Goal: Use online tool/utility: Utilize a website feature to perform a specific function

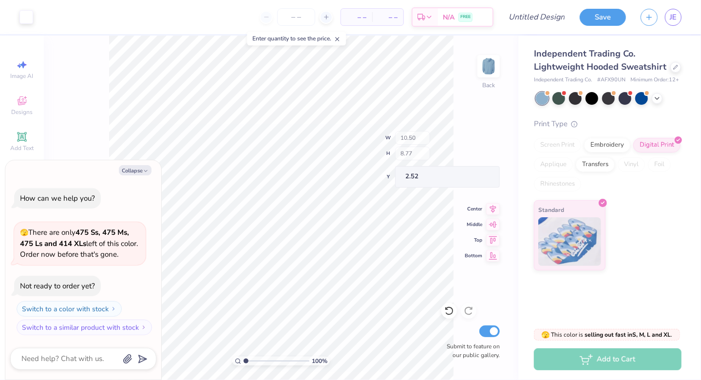
type textarea "x"
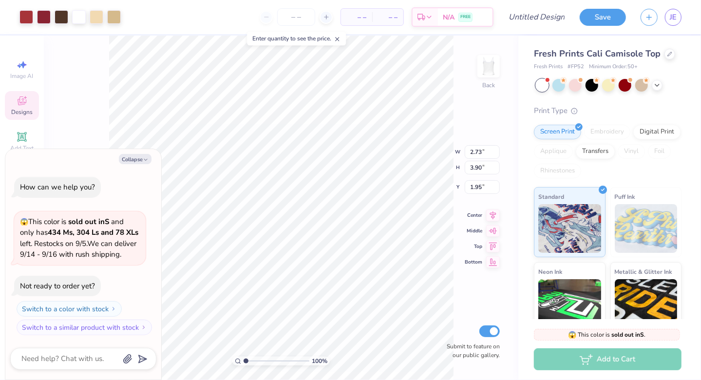
type textarea "x"
type input "3.41"
click at [27, 18] on div at bounding box center [26, 16] width 14 height 14
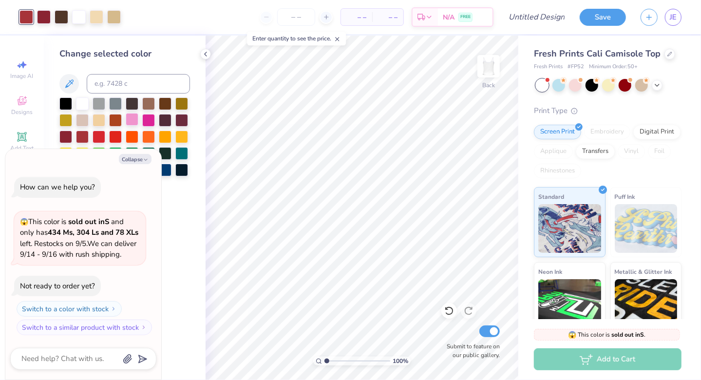
click at [133, 120] on div at bounding box center [132, 119] width 13 height 13
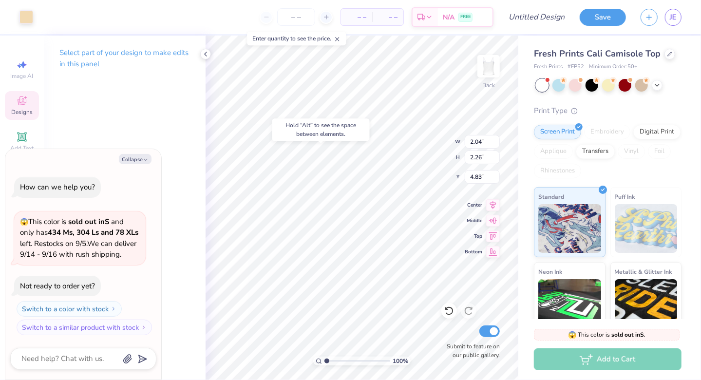
type textarea "x"
type input "1.53"
type textarea "x"
type input "4.82"
type textarea "x"
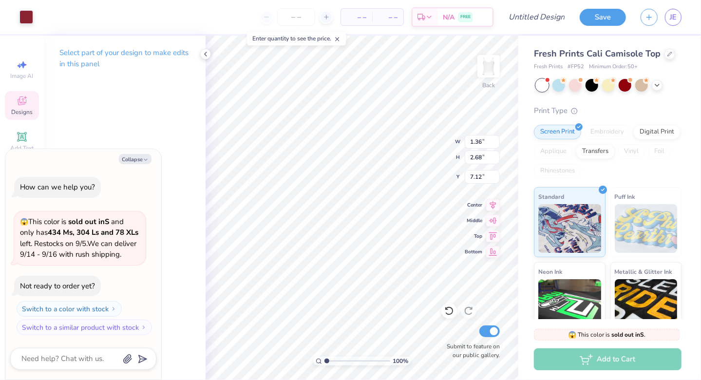
type input "3.97"
type textarea "x"
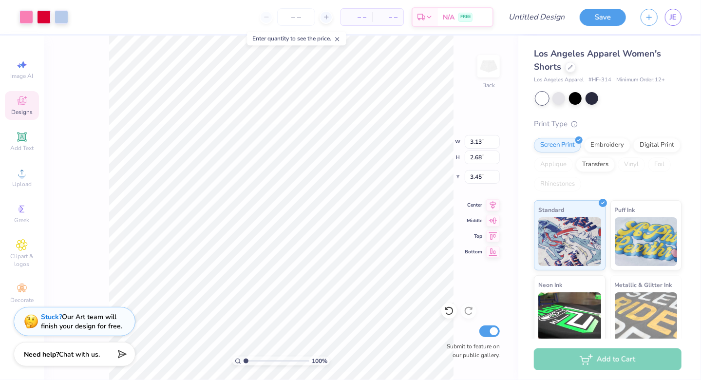
type input "3.13"
type input "2.68"
type input "3.67"
type input "3.14"
type input "2.97"
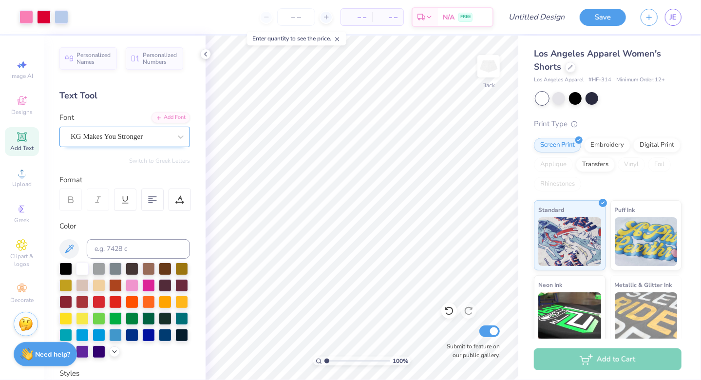
click at [126, 132] on div "KG Makes You Stronger" at bounding box center [121, 136] width 102 height 15
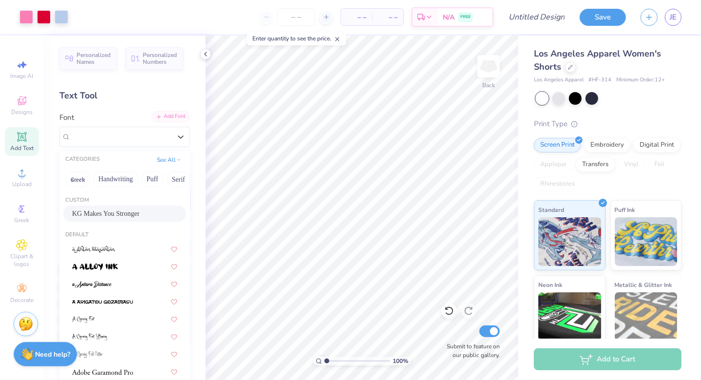
click at [160, 118] on div "Add Font" at bounding box center [171, 116] width 39 height 11
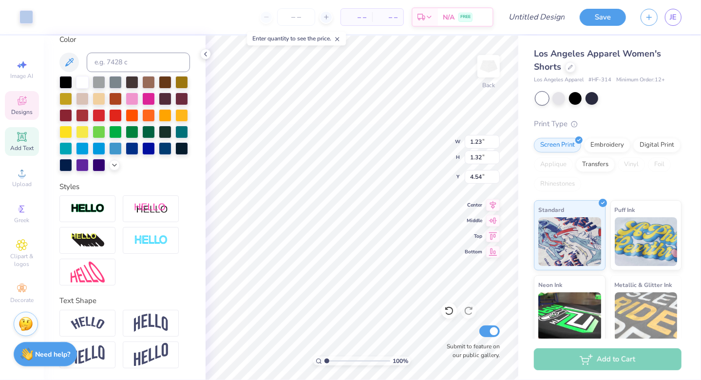
scroll to position [8, 1]
type textarea "M"
type textarea "Panhel"
type input "3.86"
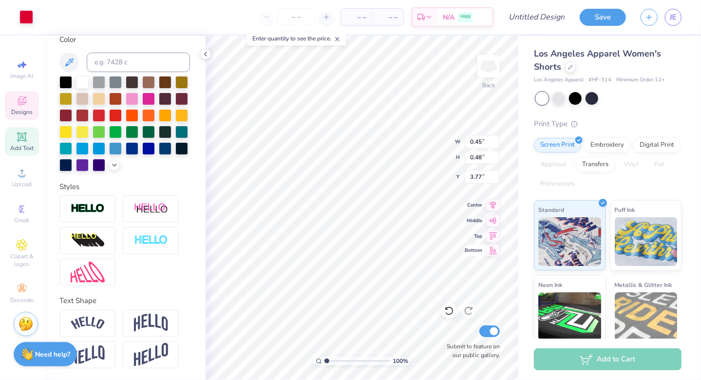
click at [469, 250] on span "Bottom" at bounding box center [474, 250] width 18 height 7
type input "7.52"
